Goal: Book appointment/travel/reservation

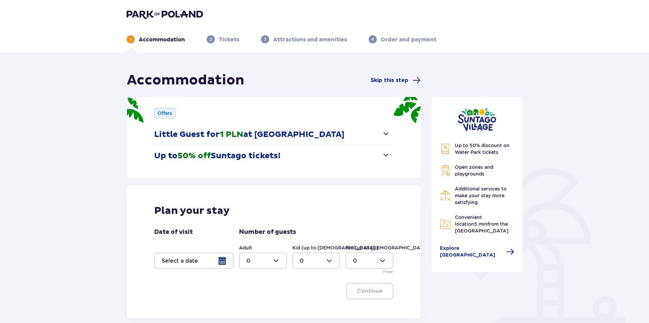
click at [299, 132] on p "Little Guest for 1 PLN at Suntago Village" at bounding box center [249, 135] width 190 height 10
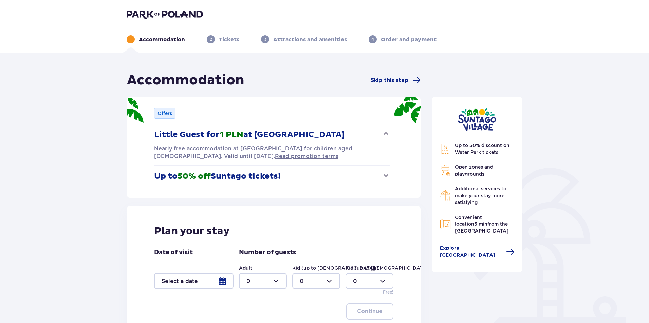
click at [243, 178] on p "Up to 50% off Suntago tickets!" at bounding box center [217, 176] width 126 height 10
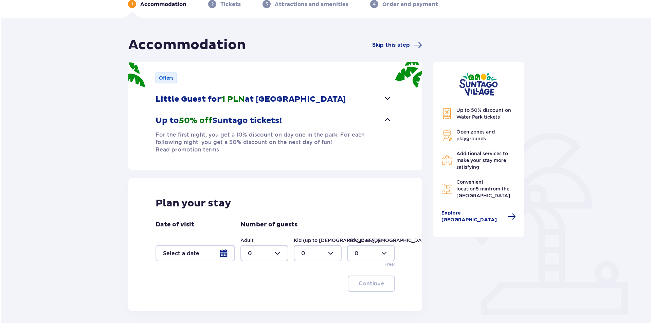
scroll to position [67, 0]
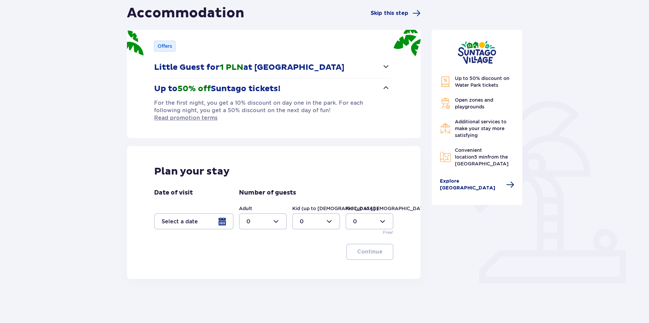
click at [482, 183] on span "Explore Suntago Village" at bounding box center [471, 185] width 62 height 14
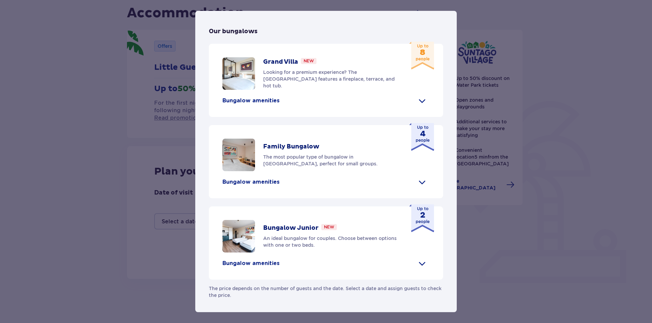
scroll to position [275, 0]
click at [257, 183] on p "Bungalow amenities" at bounding box center [250, 182] width 57 height 7
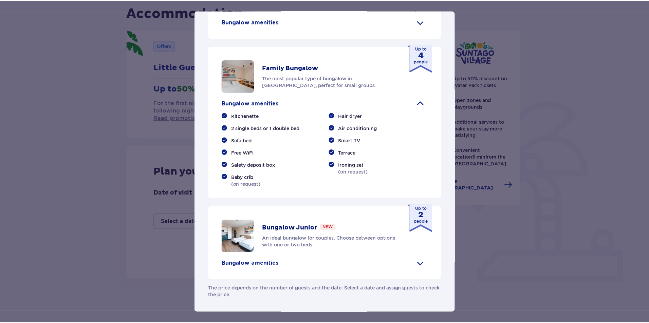
scroll to position [354, 0]
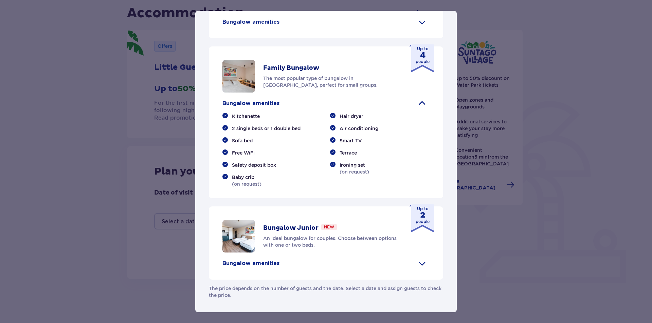
click at [416, 23] on span at bounding box center [421, 22] width 11 height 11
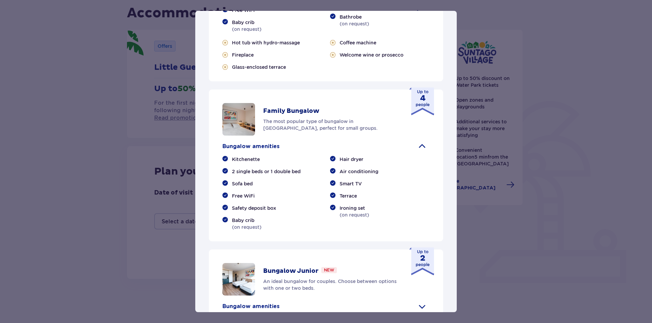
click at [568, 69] on div "Suntago Village Suntago Village is the perfect place for fans tropical climate …" at bounding box center [326, 161] width 652 height 323
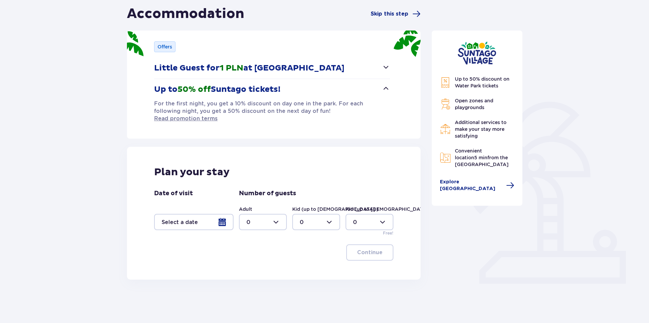
scroll to position [67, 0]
click at [226, 213] on div at bounding box center [193, 221] width 79 height 16
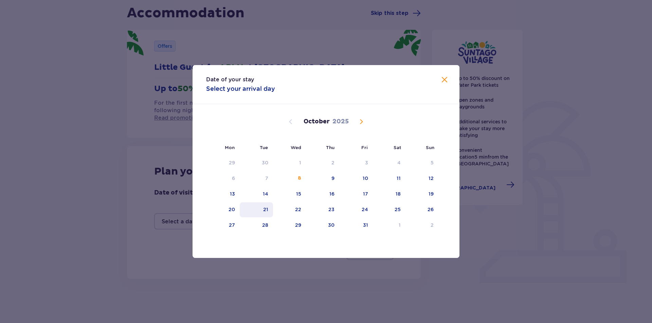
click at [240, 210] on div "21" at bounding box center [257, 210] width 34 height 15
click at [230, 213] on div "20" at bounding box center [223, 210] width 34 height 15
click at [336, 214] on div "23" at bounding box center [323, 210] width 34 height 15
type input "20.10.25 - 23.10.25"
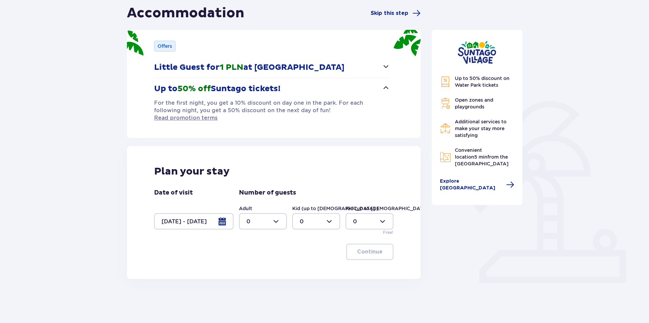
click at [76, 186] on div "Accommodation Skip this step Offers Little Guest for 1 PLN at Suntago Village N…" at bounding box center [324, 157] width 649 height 343
click at [252, 218] on div at bounding box center [263, 221] width 48 height 16
click at [253, 259] on span "2" at bounding box center [263, 263] width 46 height 14
type input "2"
click at [316, 219] on div at bounding box center [316, 221] width 48 height 16
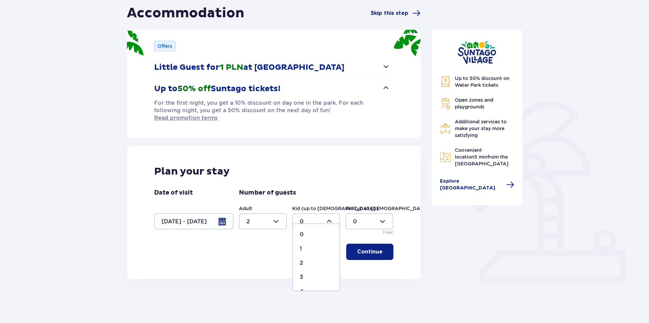
click at [303, 265] on p "2" at bounding box center [301, 263] width 3 height 7
type input "2"
click at [377, 248] on p "Continue" at bounding box center [369, 251] width 25 height 7
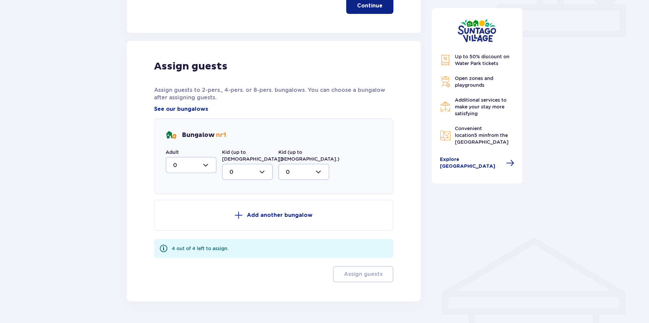
scroll to position [318, 0]
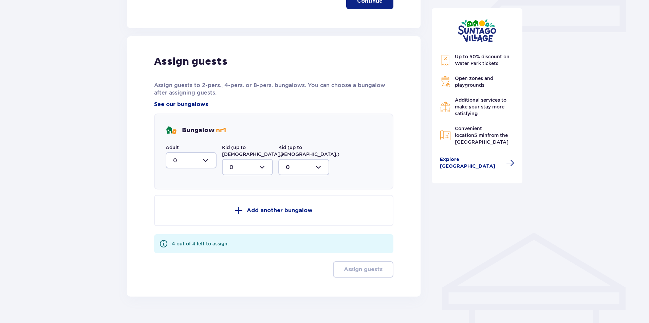
click at [207, 153] on div at bounding box center [191, 160] width 51 height 16
click at [188, 203] on span "2" at bounding box center [191, 210] width 50 height 14
type input "2"
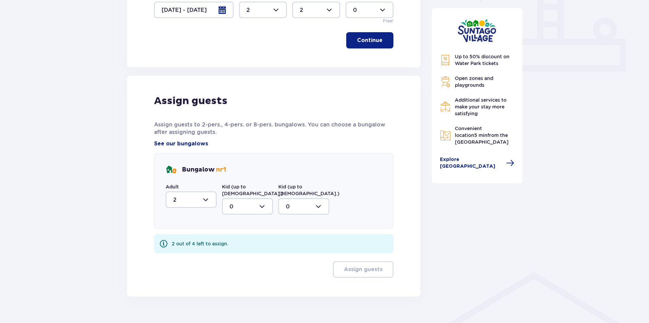
click at [255, 199] on div at bounding box center [247, 207] width 51 height 16
click at [236, 252] on div "2" at bounding box center [247, 255] width 36 height 7
type input "2"
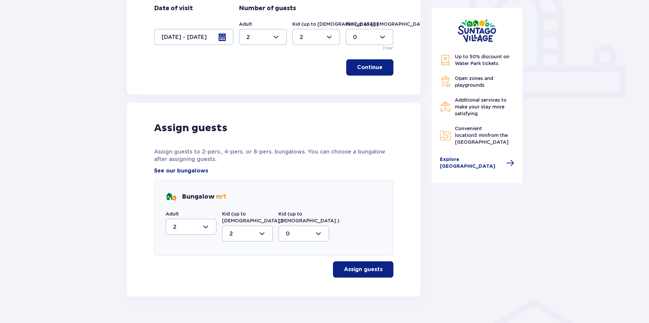
click at [349, 262] on button "Assign guests" at bounding box center [363, 270] width 60 height 16
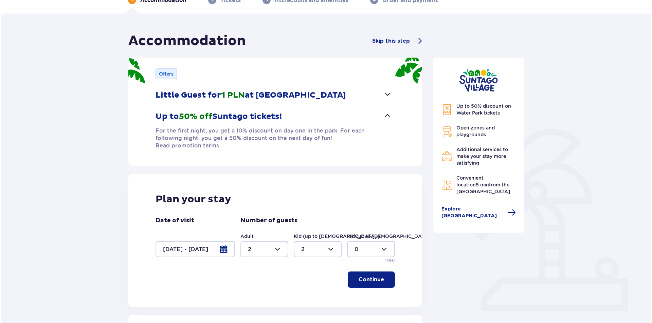
scroll to position [0, 0]
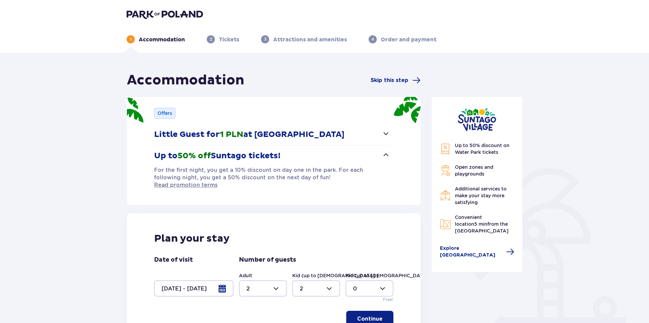
click at [217, 39] on div "2 Tickets" at bounding box center [223, 39] width 33 height 8
click at [208, 40] on span "2" at bounding box center [211, 39] width 8 height 8
click at [384, 82] on span "Skip this step" at bounding box center [390, 80] width 38 height 7
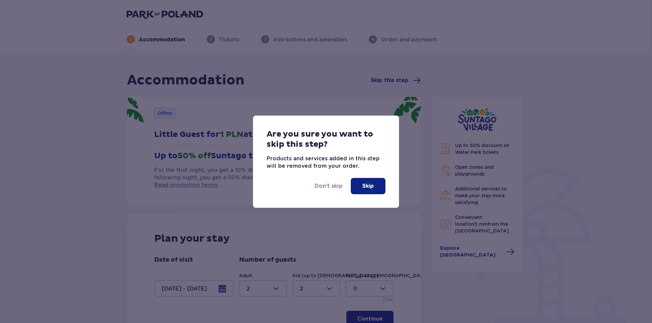
click at [351, 186] on button "Skip" at bounding box center [368, 186] width 35 height 16
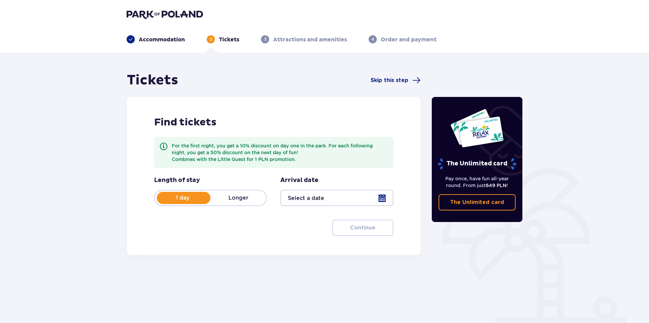
click at [244, 199] on p "Longer" at bounding box center [238, 197] width 56 height 7
click at [376, 198] on div at bounding box center [336, 198] width 113 height 16
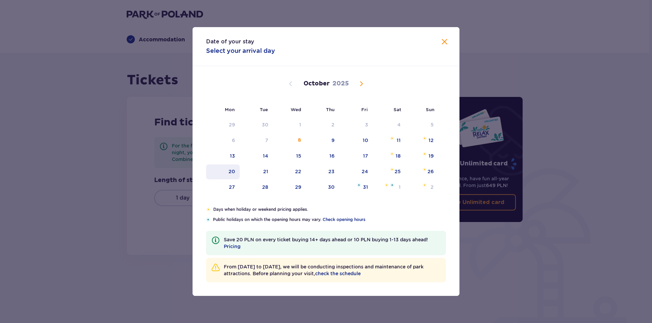
click at [230, 177] on div "20" at bounding box center [223, 172] width 34 height 15
click at [339, 174] on div "23" at bounding box center [323, 172] width 34 height 15
click at [294, 171] on div "22" at bounding box center [289, 172] width 33 height 15
type input "20.10.25 - 22.10.25"
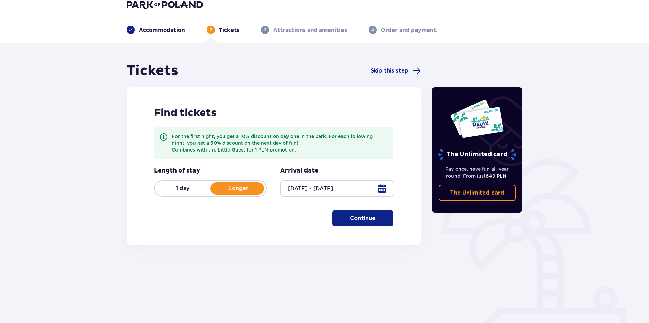
scroll to position [24, 0]
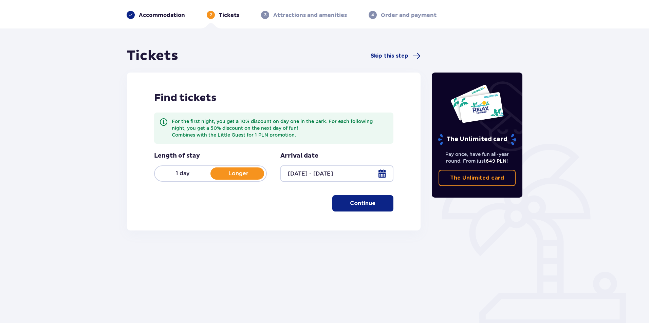
click at [376, 174] on div at bounding box center [336, 174] width 113 height 16
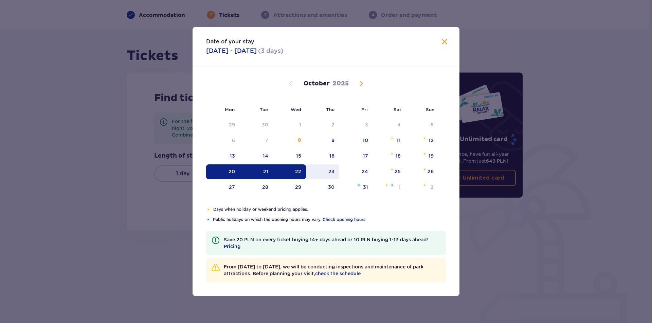
click at [333, 172] on div "23" at bounding box center [331, 171] width 6 height 7
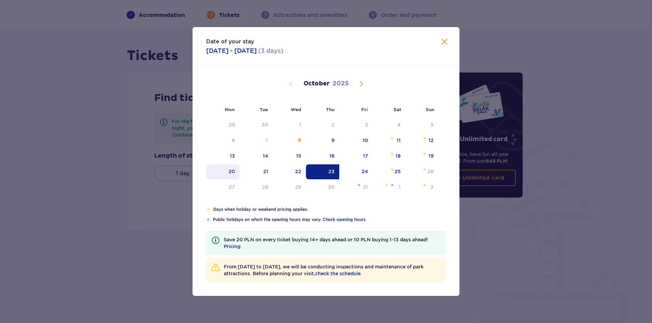
click at [217, 167] on div "20" at bounding box center [223, 172] width 34 height 15
click at [318, 170] on div "23" at bounding box center [323, 172] width 34 height 15
click at [302, 175] on div "22" at bounding box center [289, 172] width 33 height 15
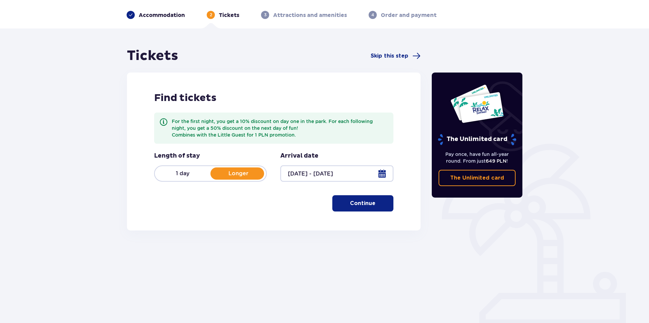
click at [381, 202] on button "Continue" at bounding box center [362, 203] width 61 height 16
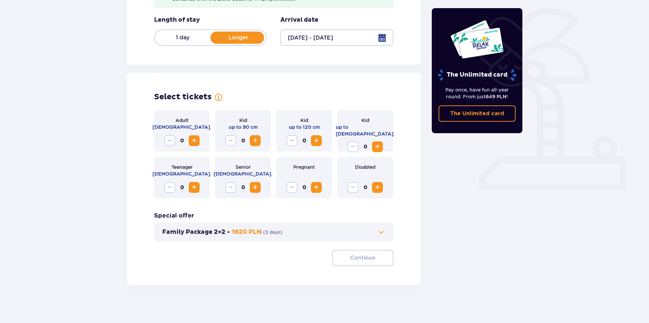
scroll to position [163, 0]
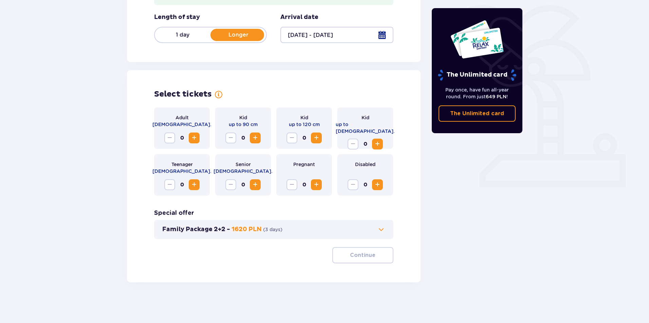
click at [196, 138] on span "Increase" at bounding box center [194, 138] width 8 height 8
click at [316, 140] on span "Increase" at bounding box center [316, 138] width 8 height 8
click at [371, 260] on button "Continue" at bounding box center [362, 255] width 61 height 16
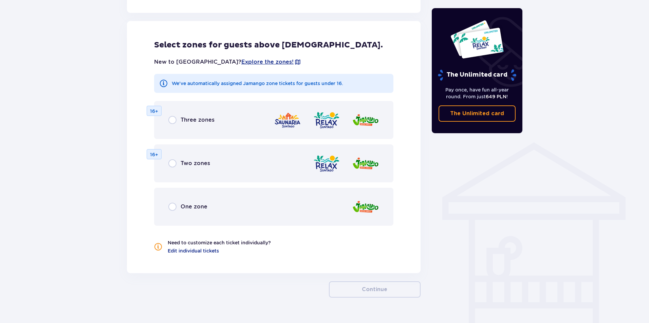
scroll to position [413, 0]
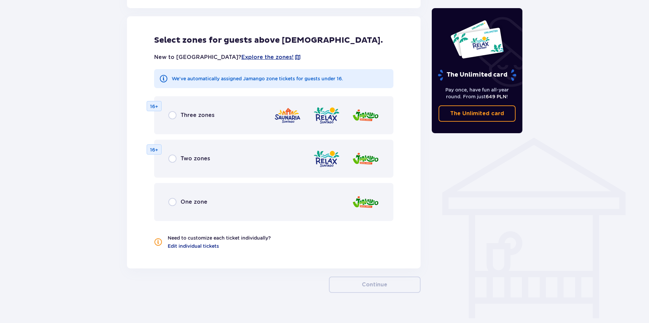
click at [172, 160] on input "radio" at bounding box center [172, 159] width 8 height 8
radio input "true"
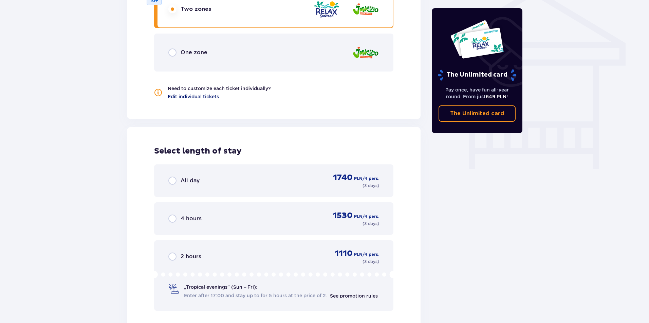
scroll to position [460, 0]
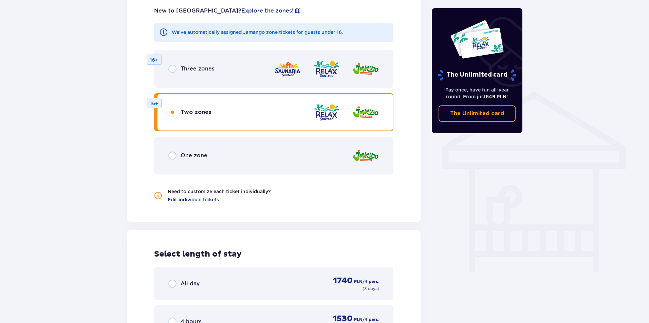
click at [175, 160] on div "One zone" at bounding box center [273, 156] width 239 height 38
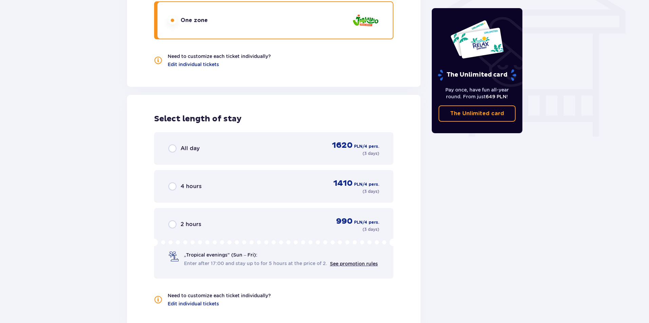
scroll to position [596, 0]
click at [185, 148] on span "All day" at bounding box center [190, 148] width 19 height 7
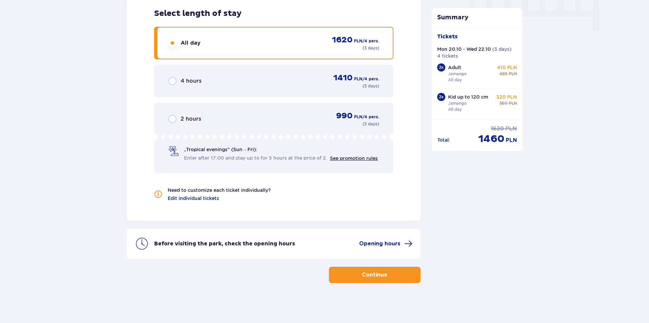
scroll to position [701, 0]
click at [393, 242] on span "Opening hours" at bounding box center [379, 243] width 41 height 7
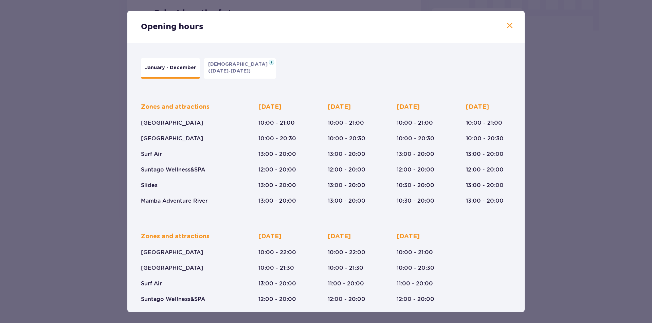
click at [592, 151] on div "Opening hours January - December Epiphany (Jan 5-6, 2026) Zones and attractions…" at bounding box center [326, 161] width 652 height 323
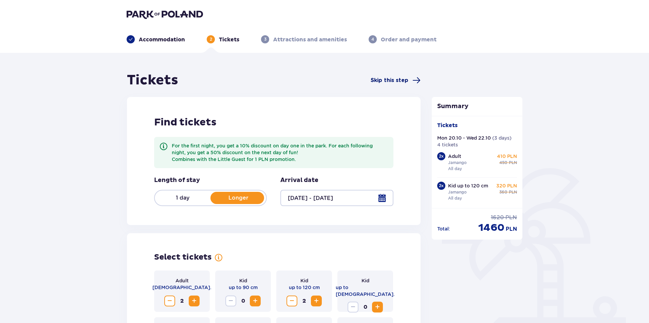
click at [374, 82] on span "Skip this step" at bounding box center [390, 80] width 38 height 7
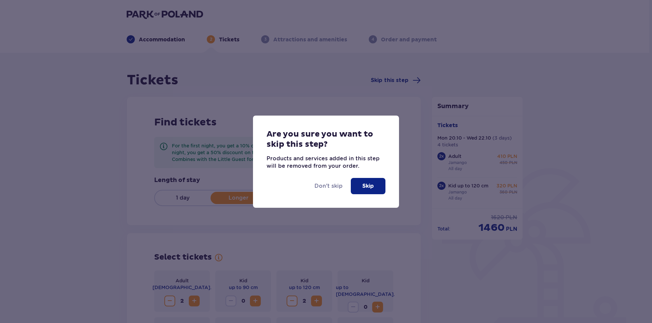
click at [373, 189] on p "Skip" at bounding box center [368, 186] width 12 height 7
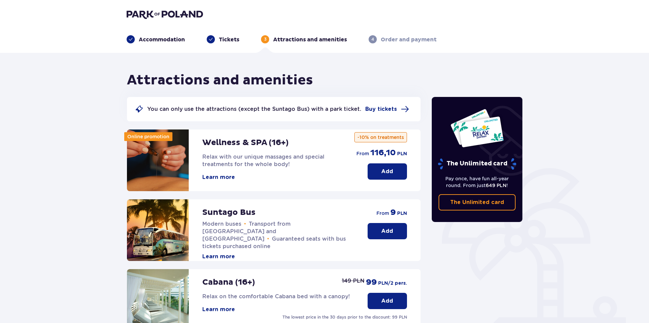
click at [172, 16] on img at bounding box center [165, 15] width 76 height 10
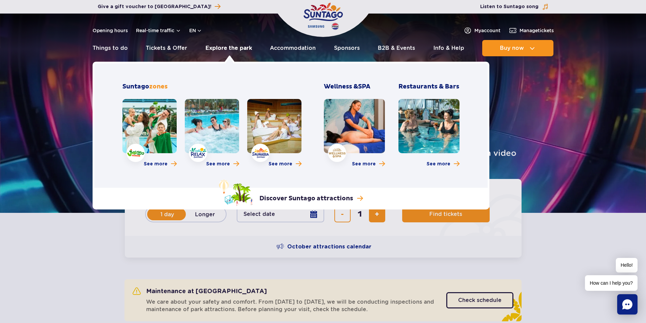
click at [231, 49] on link "Explore the park" at bounding box center [229, 48] width 46 height 16
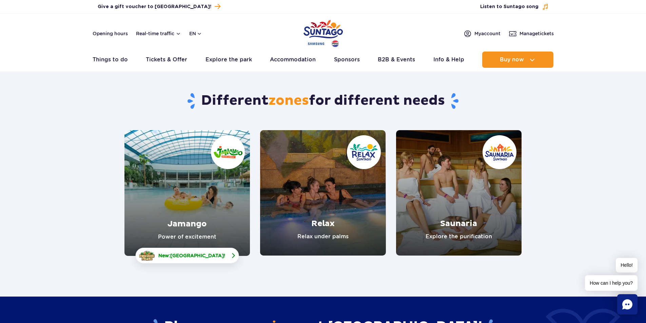
click at [183, 253] on span "[GEOGRAPHIC_DATA]" at bounding box center [197, 255] width 54 height 5
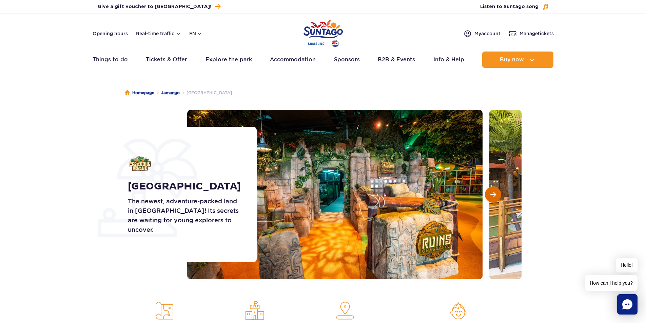
click at [491, 197] on span "Next slide" at bounding box center [494, 195] width 6 height 6
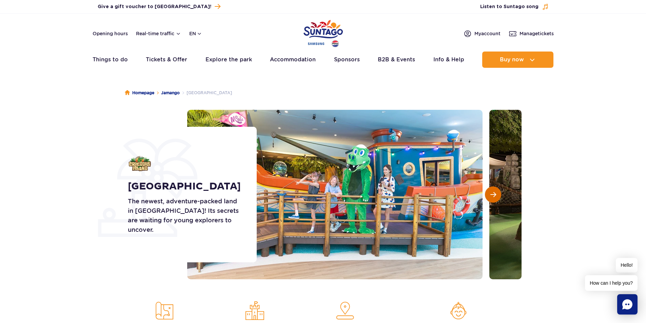
click at [491, 197] on span "Next slide" at bounding box center [494, 195] width 6 height 6
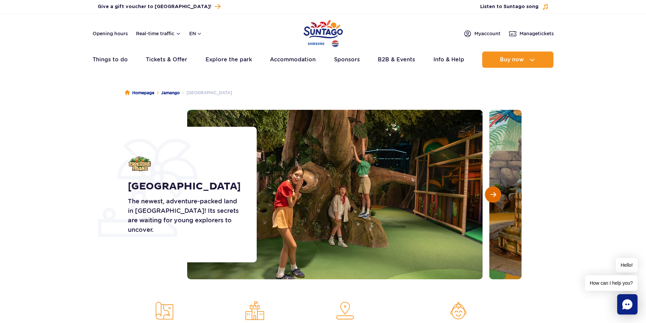
click at [491, 197] on span "Next slide" at bounding box center [494, 195] width 6 height 6
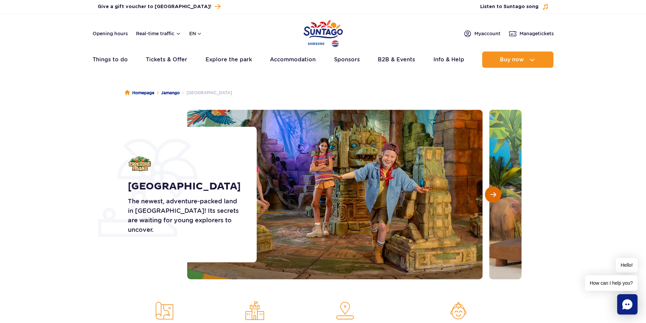
click at [491, 197] on span "Next slide" at bounding box center [494, 195] width 6 height 6
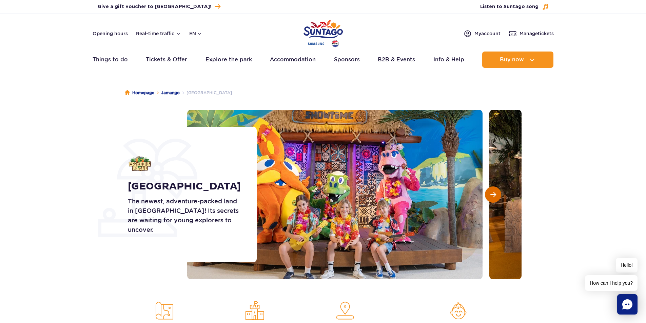
click at [491, 197] on span "Next slide" at bounding box center [494, 195] width 6 height 6
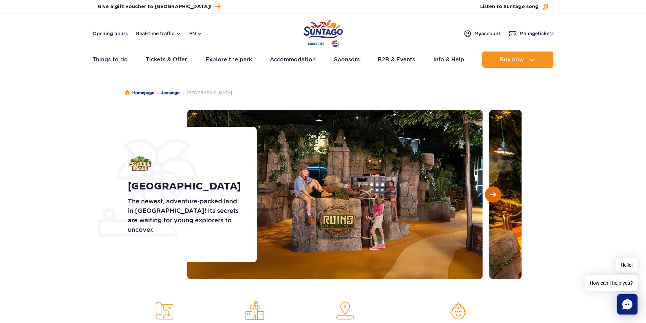
click at [491, 197] on span "Next slide" at bounding box center [494, 195] width 6 height 6
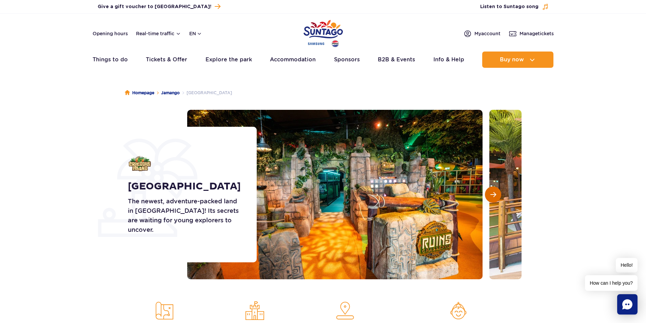
click at [491, 197] on span "Next slide" at bounding box center [494, 195] width 6 height 6
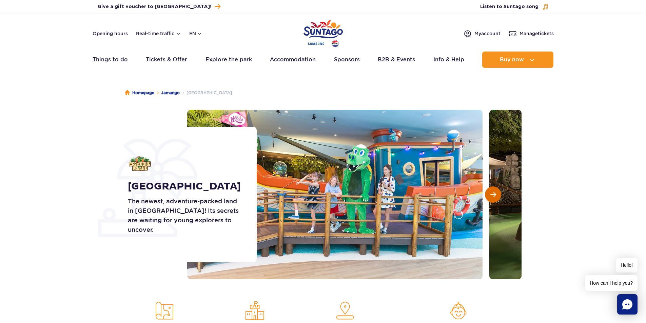
click at [491, 197] on span "Next slide" at bounding box center [494, 195] width 6 height 6
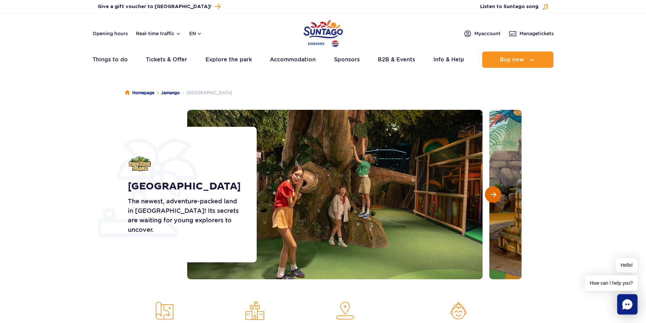
click at [491, 197] on span "Next slide" at bounding box center [494, 195] width 6 height 6
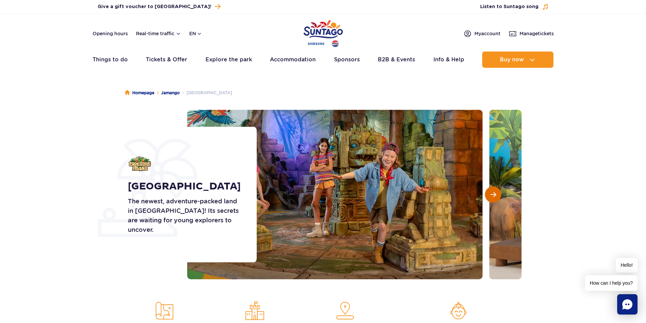
click at [491, 197] on span "Next slide" at bounding box center [494, 195] width 6 height 6
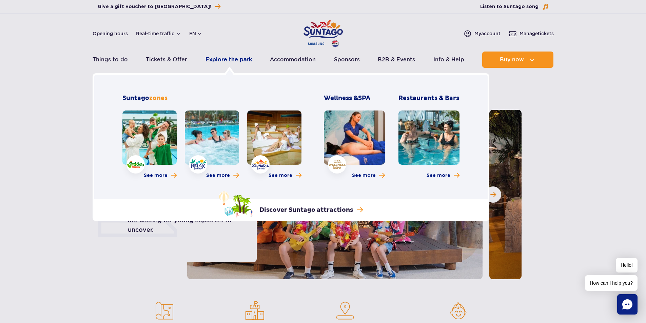
click at [231, 61] on link "Explore the park" at bounding box center [229, 60] width 46 height 16
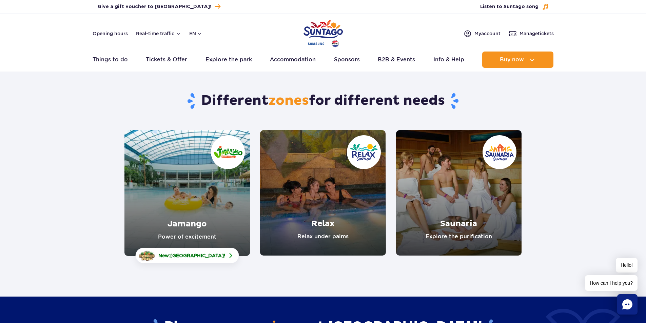
click at [180, 223] on link "Jamango" at bounding box center [188, 193] width 126 height 126
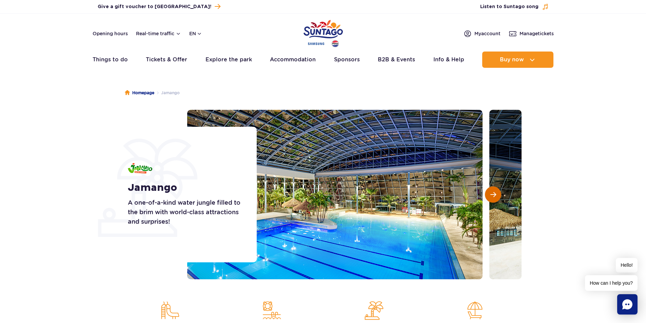
click at [498, 195] on button "Next slide" at bounding box center [493, 195] width 16 height 16
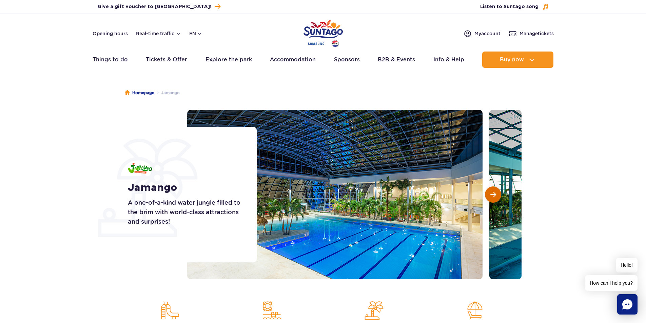
click at [498, 195] on button "Next slide" at bounding box center [493, 195] width 16 height 16
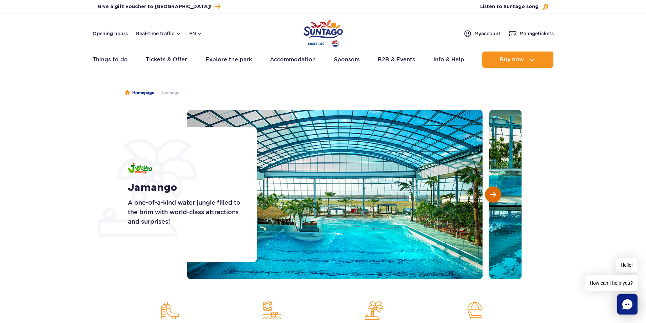
click at [498, 195] on button "Next slide" at bounding box center [493, 195] width 16 height 16
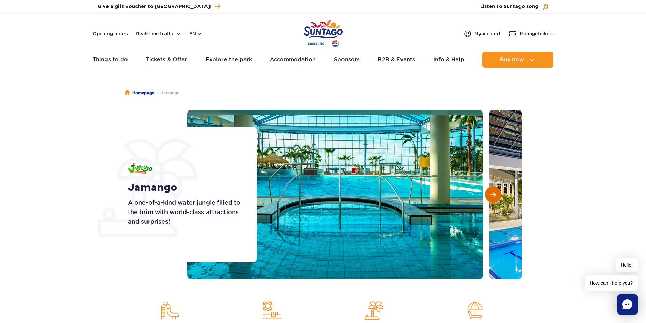
click at [498, 195] on button "Next slide" at bounding box center [493, 195] width 16 height 16
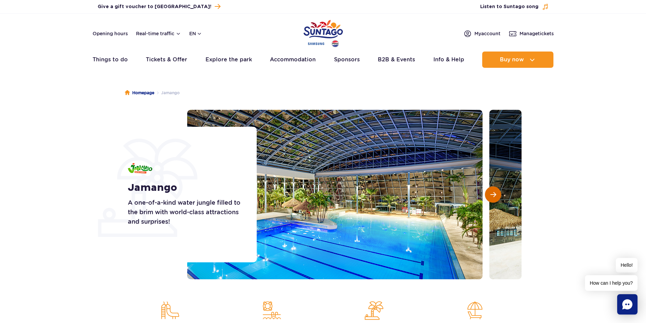
click at [498, 195] on button "Next slide" at bounding box center [493, 195] width 16 height 16
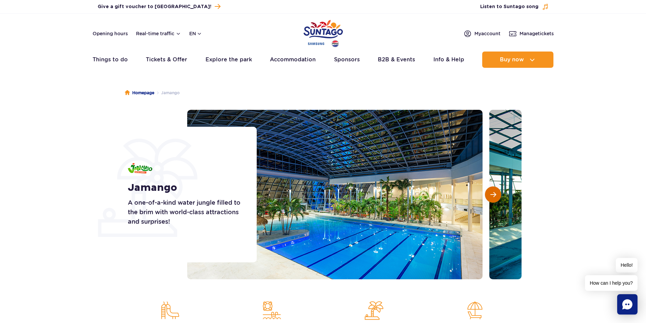
click at [498, 195] on button "Next slide" at bounding box center [493, 195] width 16 height 16
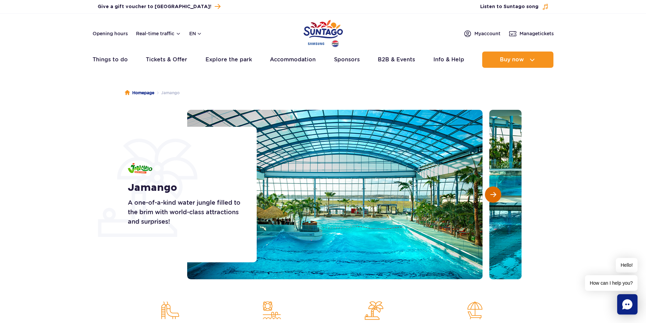
click at [498, 195] on button "Next slide" at bounding box center [493, 195] width 16 height 16
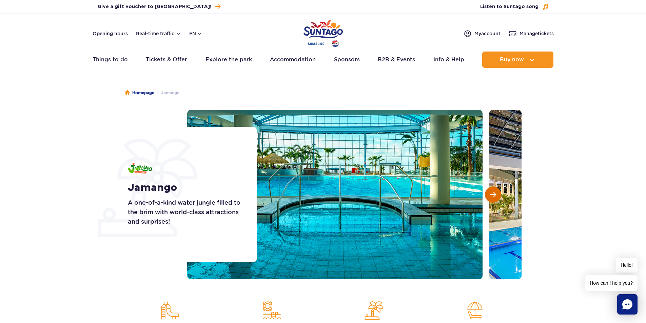
click at [498, 195] on button "Next slide" at bounding box center [493, 195] width 16 height 16
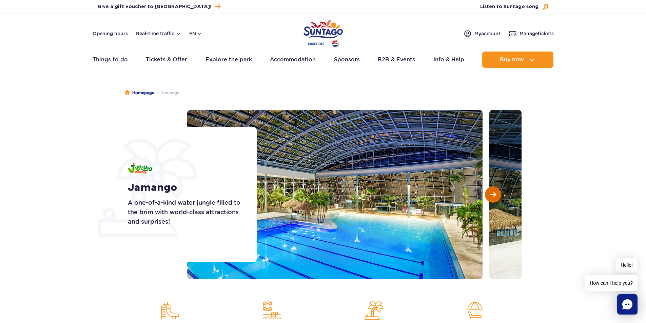
click at [498, 195] on button "Next slide" at bounding box center [493, 195] width 16 height 16
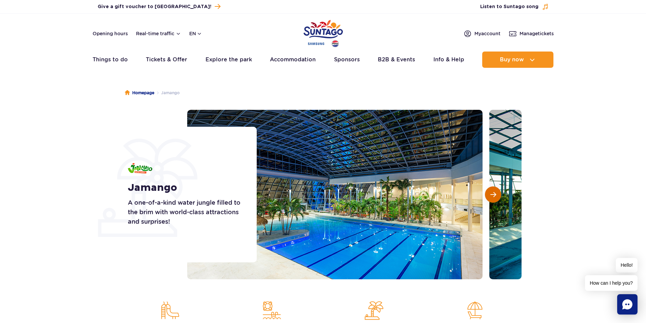
click at [498, 195] on button "Next slide" at bounding box center [493, 195] width 16 height 16
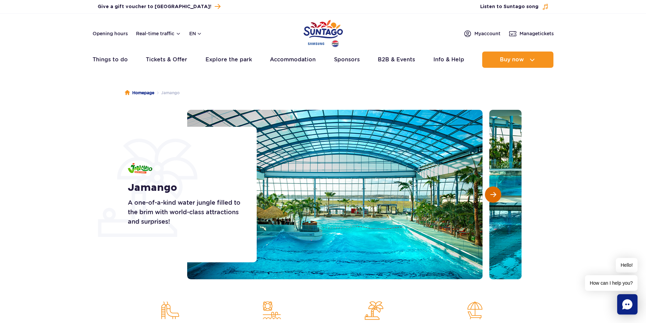
click at [498, 195] on button "Next slide" at bounding box center [493, 195] width 16 height 16
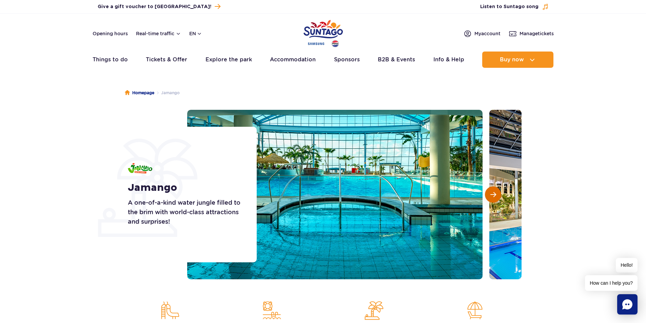
click at [498, 195] on button "Next slide" at bounding box center [493, 195] width 16 height 16
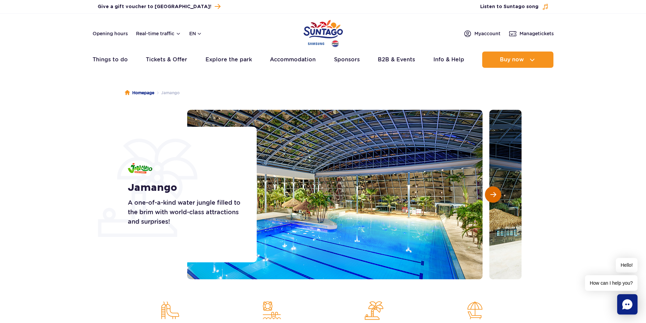
click at [498, 195] on button "Next slide" at bounding box center [493, 195] width 16 height 16
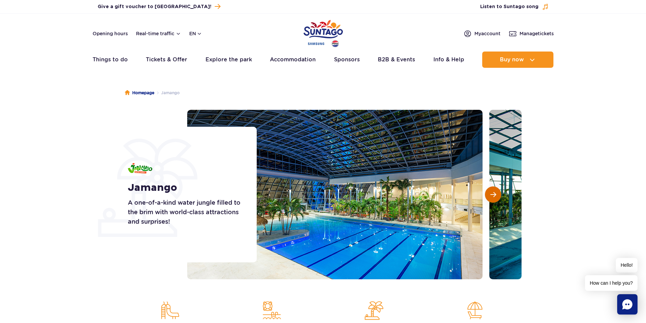
click at [498, 195] on button "Next slide" at bounding box center [493, 195] width 16 height 16
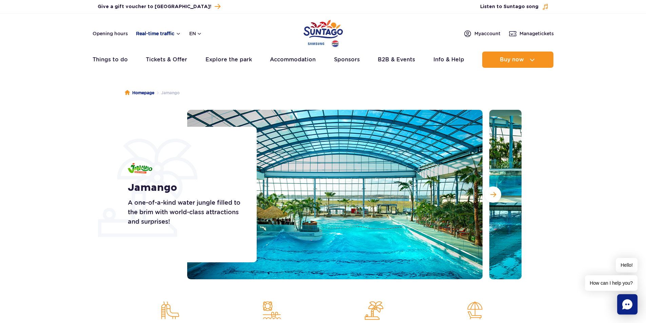
click at [169, 35] on button "Real-time traffic" at bounding box center [158, 33] width 45 height 5
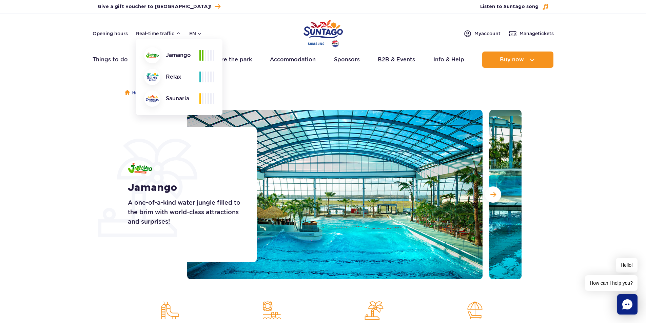
click at [18, 102] on div "Homepage Jamango Jamango A one-of-a-kind water jungle filled to the brim with w…" at bounding box center [323, 234] width 646 height 316
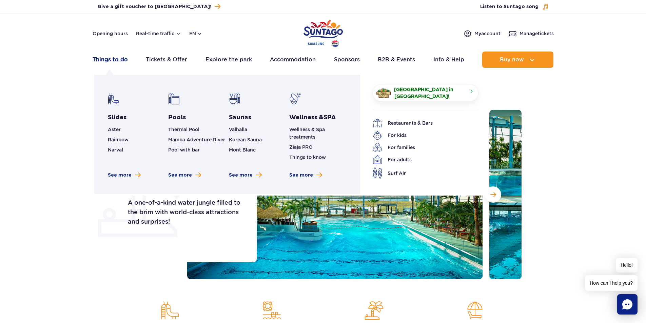
click at [120, 58] on link "Things to do" at bounding box center [110, 60] width 35 height 16
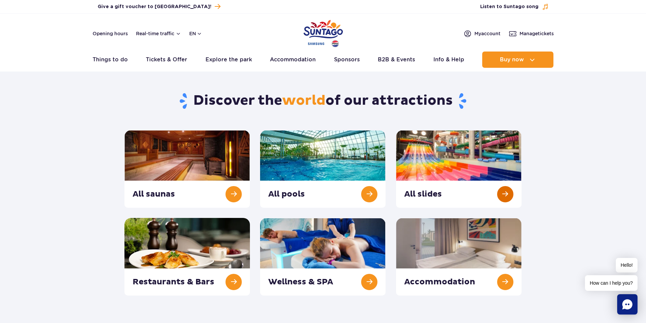
click at [498, 196] on link at bounding box center [459, 169] width 126 height 78
click at [444, 270] on link at bounding box center [459, 257] width 126 height 78
click at [319, 141] on link at bounding box center [323, 169] width 126 height 78
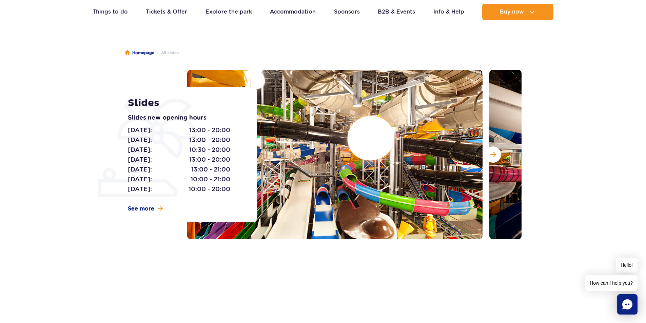
scroll to position [34, 0]
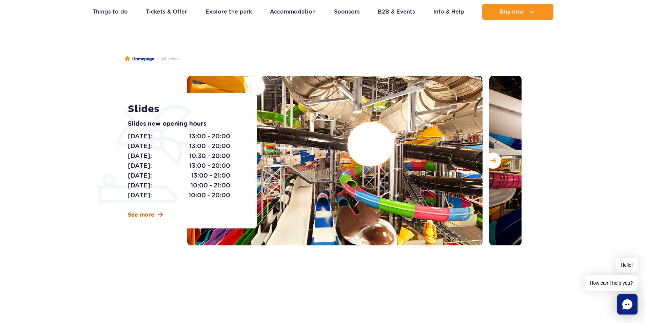
click at [156, 214] on link "See more" at bounding box center [145, 214] width 35 height 7
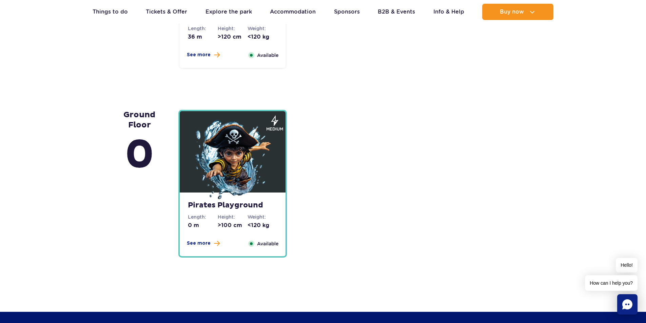
scroll to position [1666, 0]
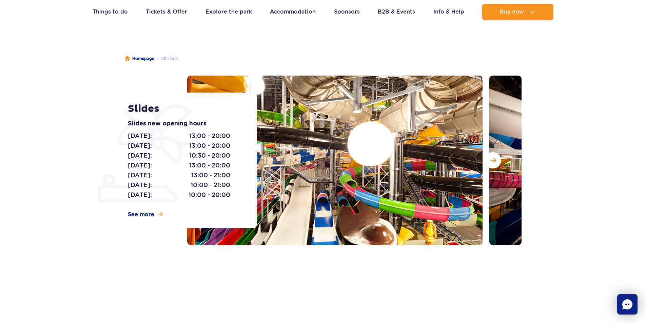
scroll to position [34, 0]
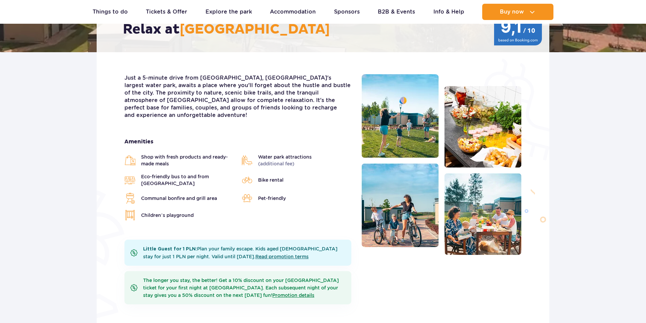
scroll to position [204, 0]
